Goal: Check status: Check status

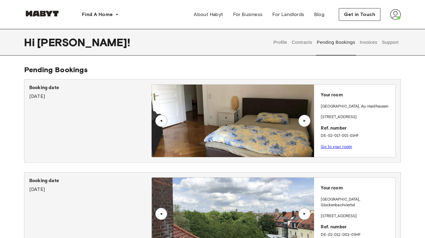
click at [303, 45] on button "Contracts" at bounding box center [302, 42] width 22 height 27
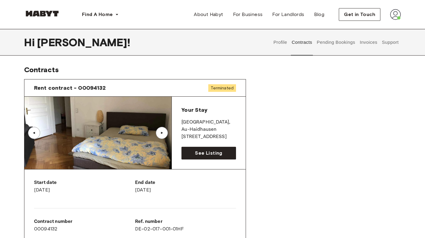
click at [283, 40] on button "Profile" at bounding box center [280, 42] width 15 height 27
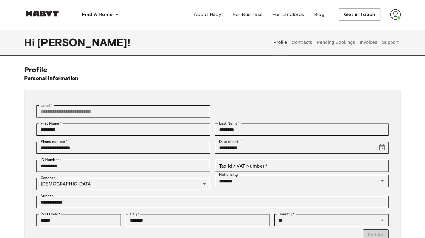
click at [301, 43] on button "Contracts" at bounding box center [302, 42] width 22 height 27
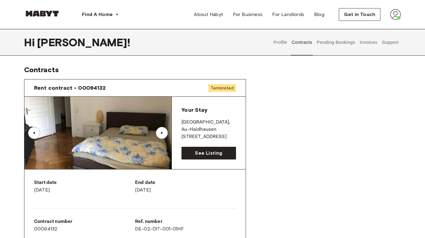
click at [320, 43] on button "Pending Bookings" at bounding box center [336, 42] width 40 height 27
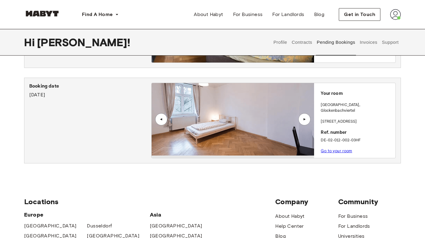
scroll to position [95, 0]
drag, startPoint x: 322, startPoint y: 126, endPoint x: 361, endPoint y: 134, distance: 39.3
click at [361, 134] on div "Your room MUNICH , Glockenbachviertel Kapuzinerstraße 35 Ref. number DE-02-012-…" at bounding box center [354, 120] width 81 height 75
drag, startPoint x: 360, startPoint y: 135, endPoint x: 321, endPoint y: 126, distance: 40.1
click at [321, 126] on div "Your room MUNICH , Glockenbachviertel Kapuzinerstraße 35 Ref. number DE-02-012-…" at bounding box center [354, 120] width 81 height 75
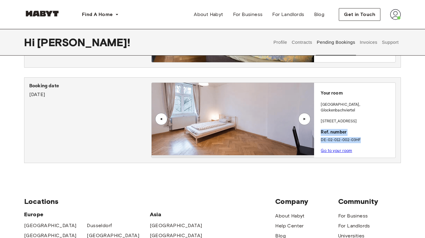
copy div "Ref. number DE-02-012-002-03HF"
click at [328, 148] on link "Go to your room" at bounding box center [336, 150] width 31 height 5
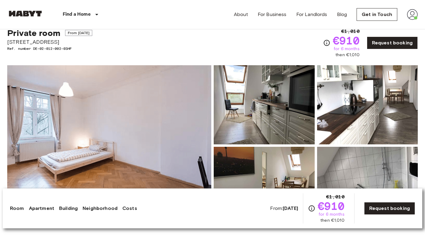
scroll to position [27, 0]
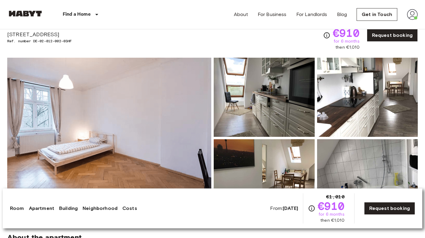
click at [155, 127] on img at bounding box center [109, 138] width 204 height 160
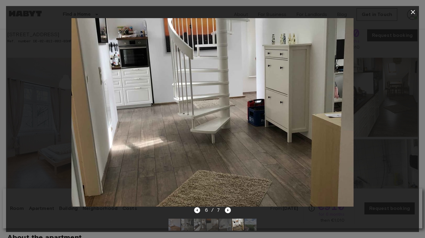
click at [412, 14] on icon "button" at bounding box center [412, 11] width 7 height 7
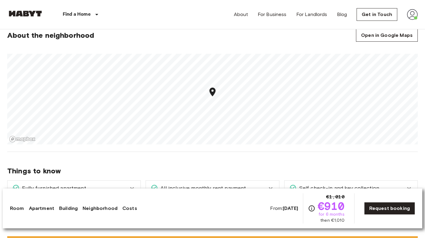
scroll to position [382, 0]
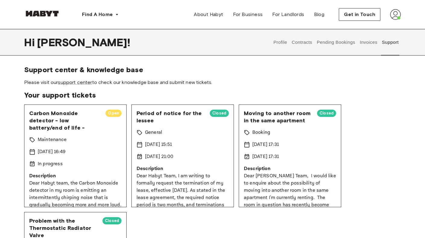
click at [300, 44] on button "Contracts" at bounding box center [302, 42] width 22 height 27
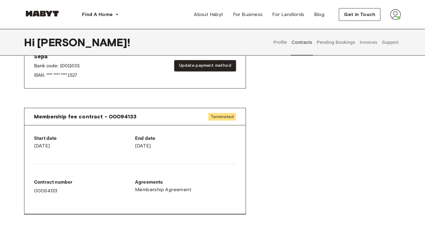
scroll to position [306, 0]
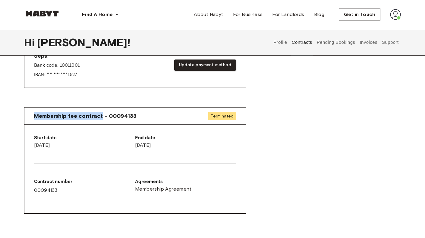
drag, startPoint x: 34, startPoint y: 117, endPoint x: 100, endPoint y: 116, distance: 66.0
click at [100, 116] on div "Membership fee contract - 00094133 Terminated" at bounding box center [134, 115] width 221 height 17
copy span "Membership fee contract"
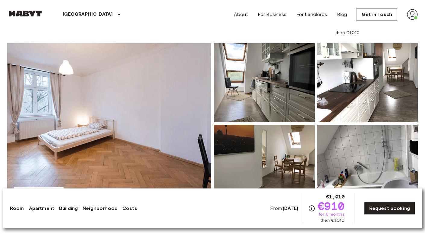
scroll to position [41, 0]
